Goal: Purchase product/service

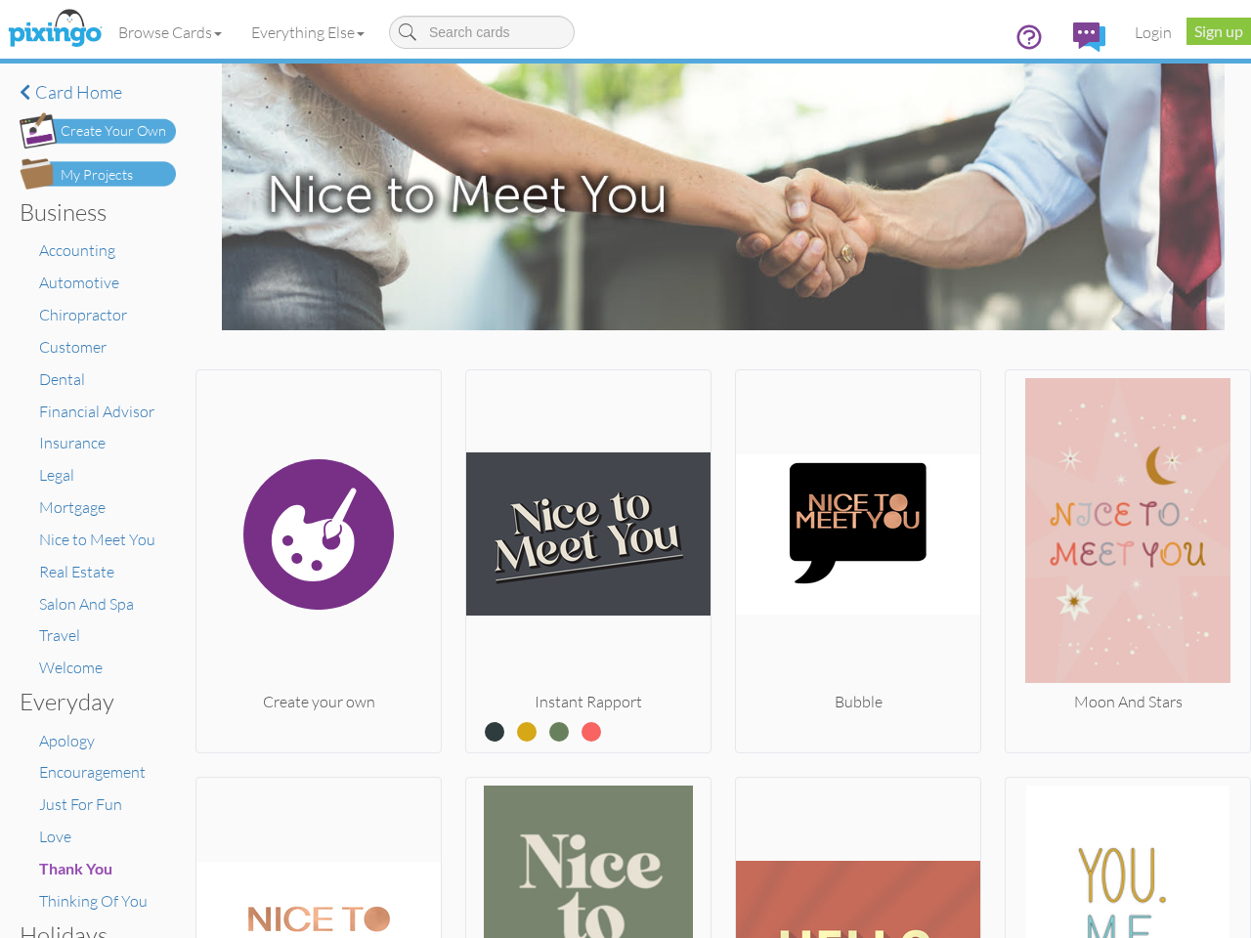
click at [626, 469] on img at bounding box center [588, 534] width 244 height 313
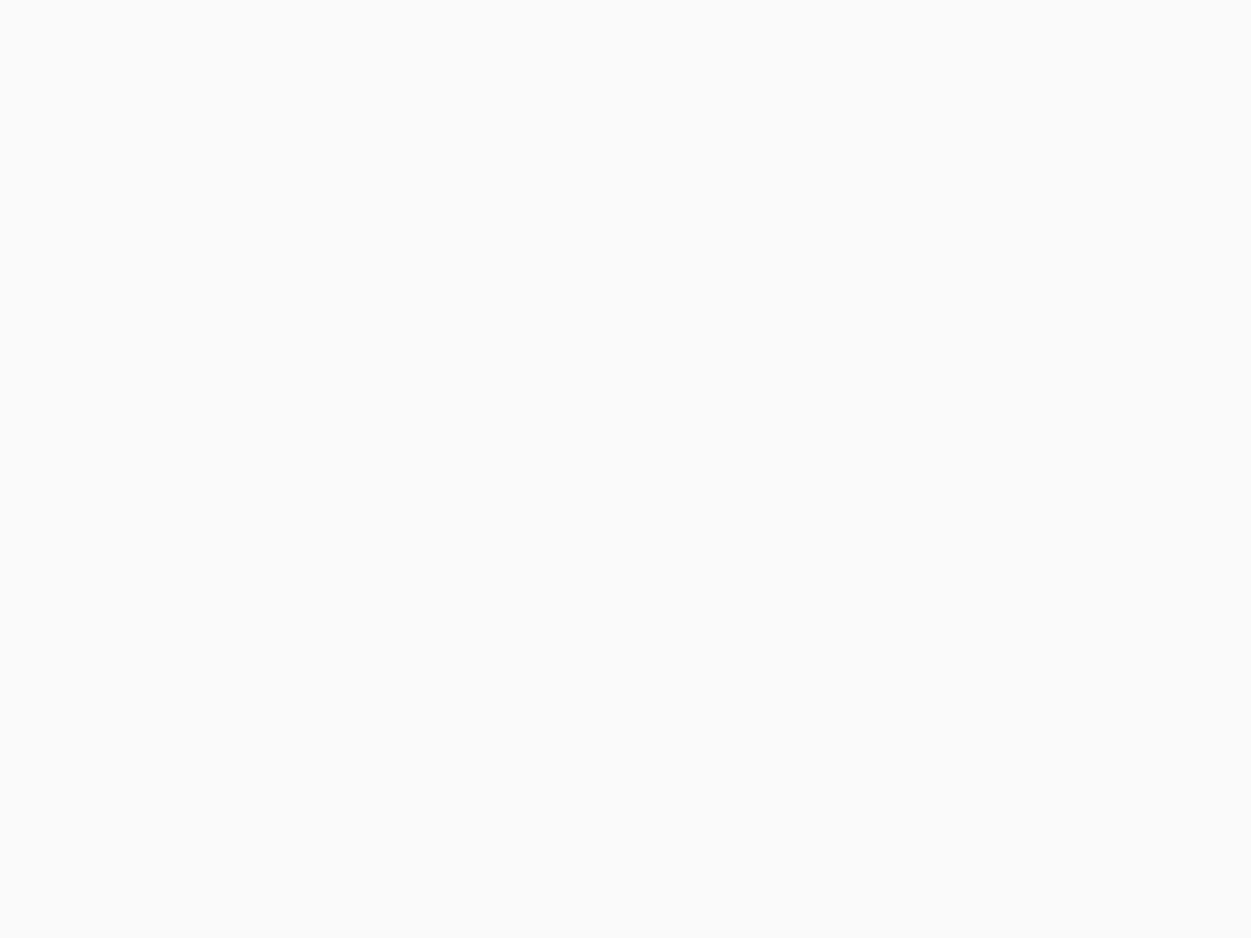
click at [171, 32] on body at bounding box center [625, 469] width 1251 height 938
click at [312, 32] on body at bounding box center [625, 469] width 1251 height 938
click at [317, 557] on body at bounding box center [625, 469] width 1251 height 938
click at [583, 557] on body at bounding box center [625, 469] width 1251 height 938
click at [849, 557] on body at bounding box center [625, 469] width 1251 height 938
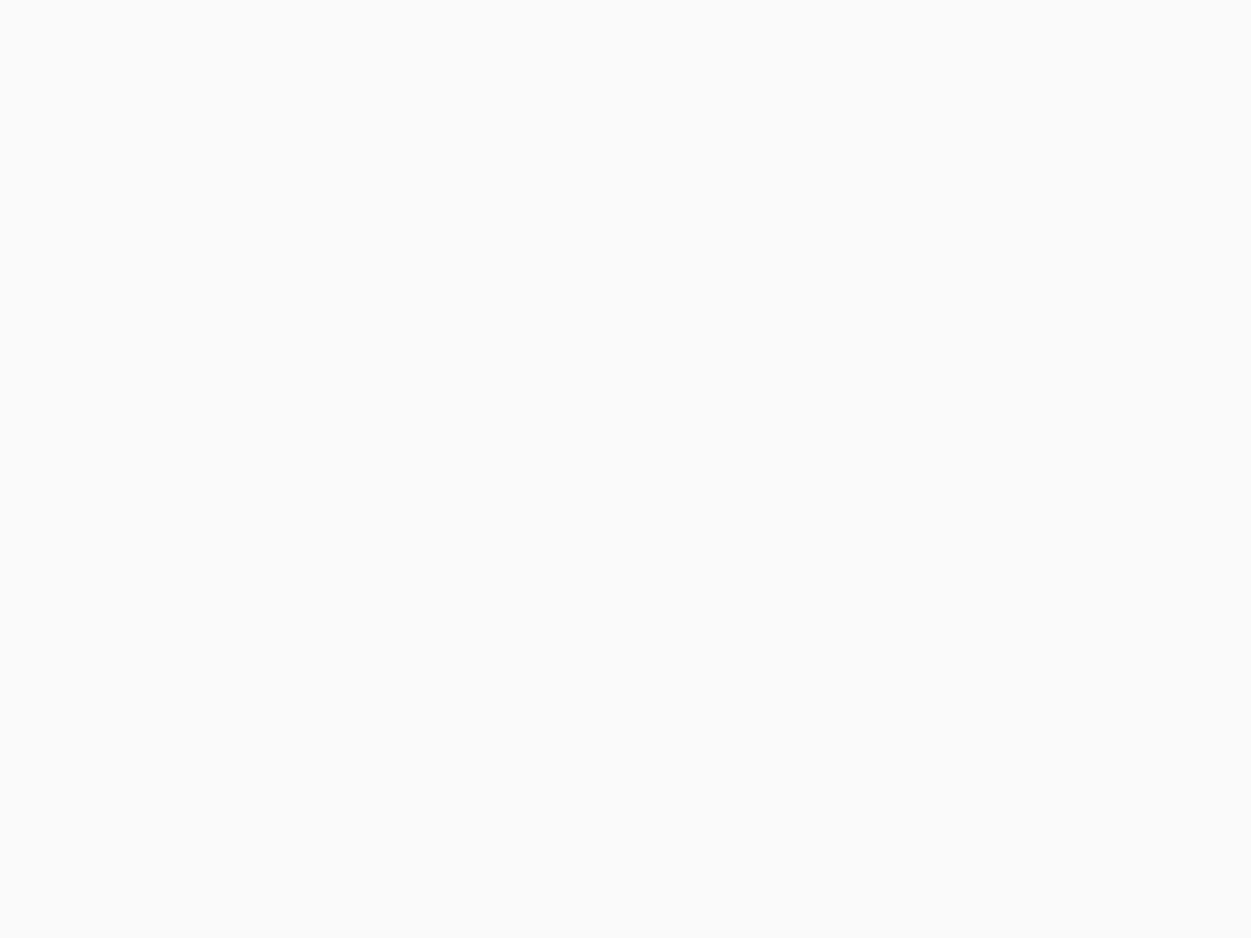
click at [1113, 557] on body at bounding box center [625, 469] width 1251 height 938
click at [317, 855] on body at bounding box center [625, 469] width 1251 height 938
click at [583, 855] on body at bounding box center [625, 469] width 1251 height 938
click at [849, 855] on body at bounding box center [625, 469] width 1251 height 938
